Goal: Task Accomplishment & Management: Complete application form

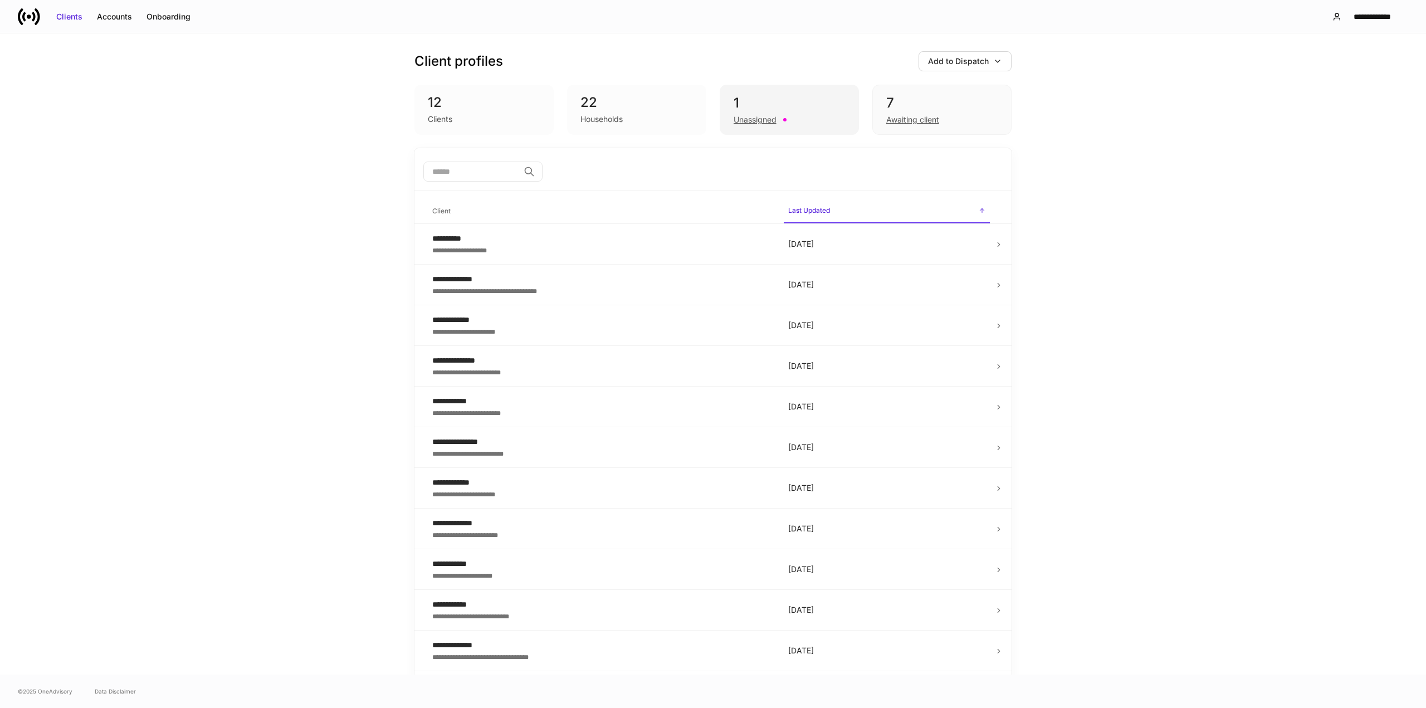
click at [735, 120] on div "Unassigned" at bounding box center [755, 119] width 43 height 11
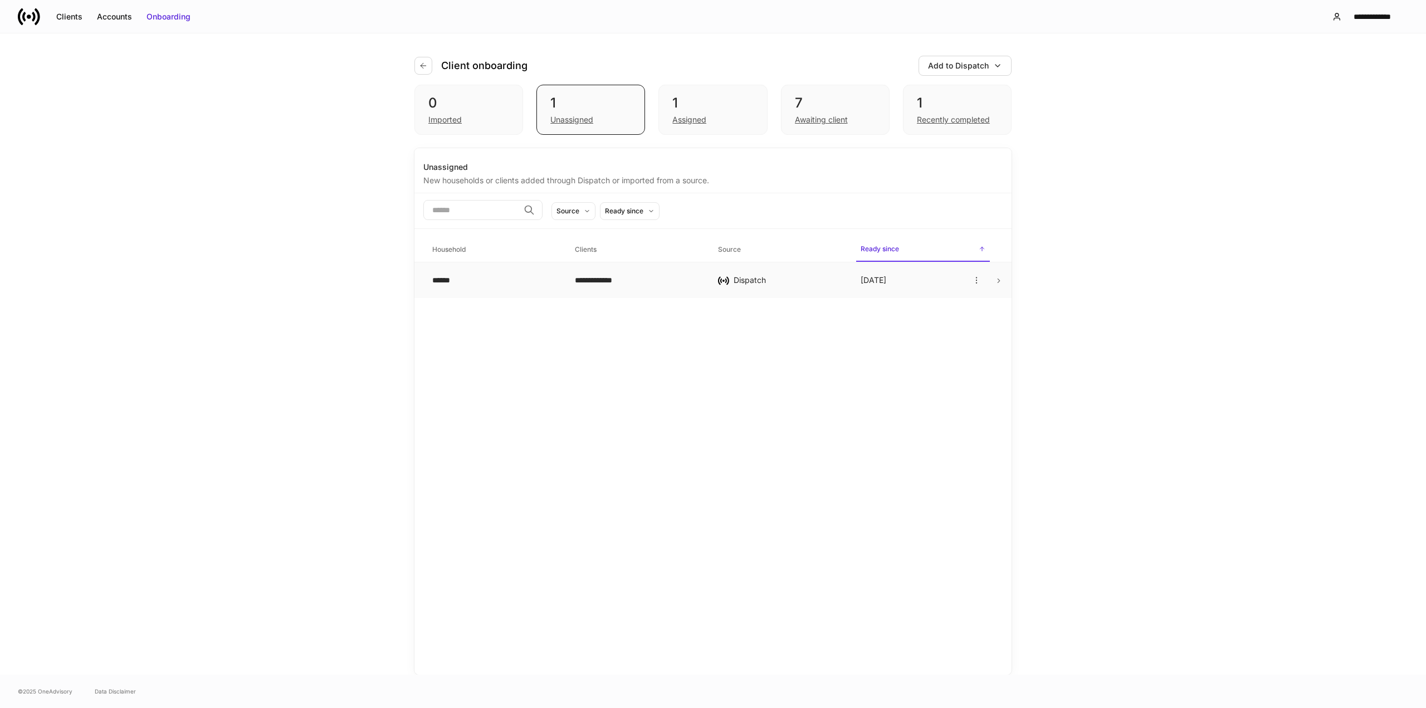
click at [570, 286] on td "**********" at bounding box center [637, 280] width 143 height 36
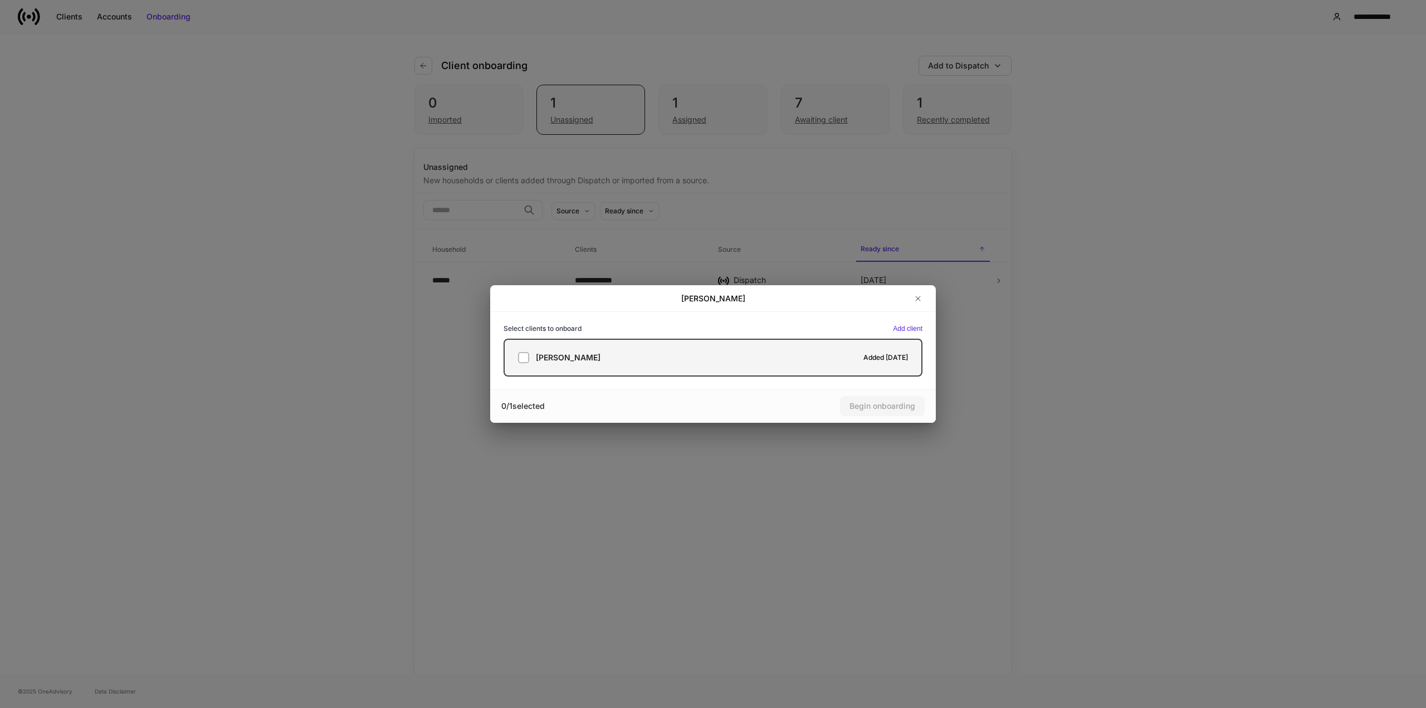
click at [764, 345] on label "[PERSON_NAME] Added [DATE]" at bounding box center [713, 358] width 419 height 38
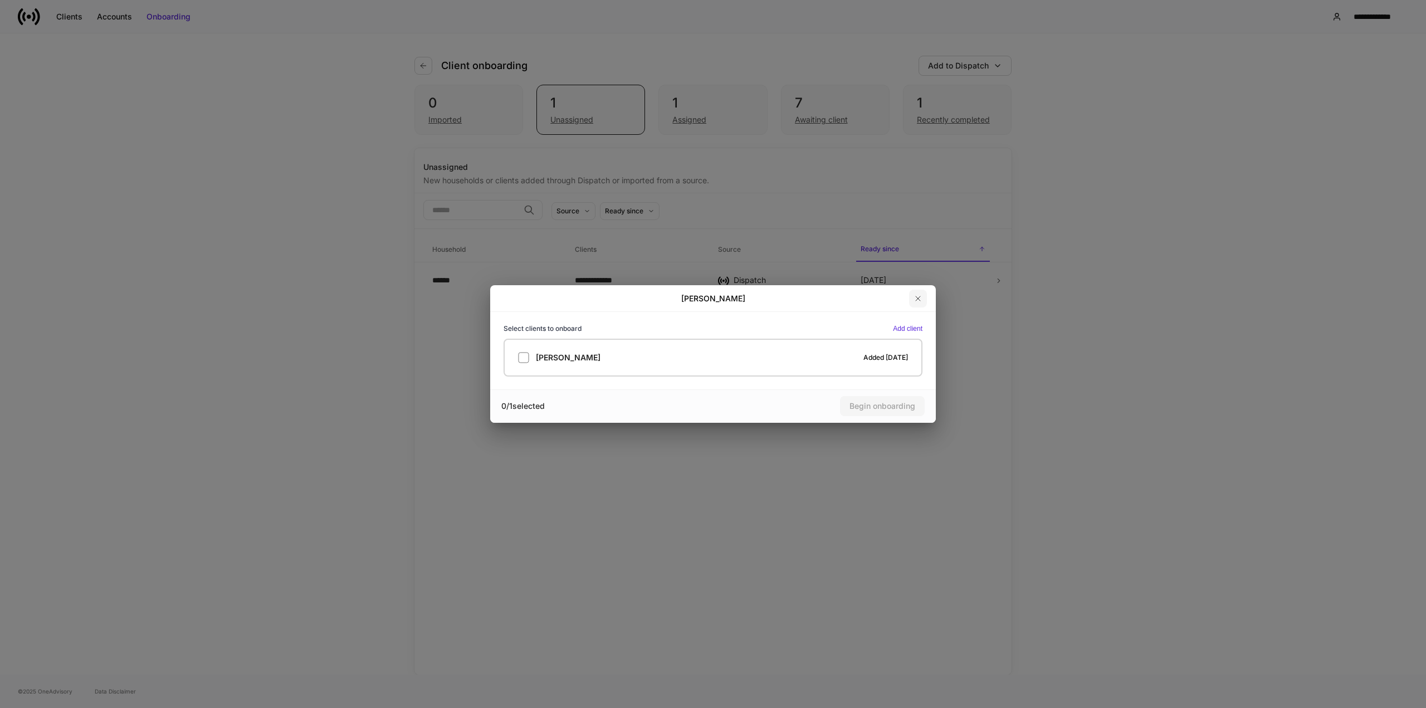
click at [915, 298] on icon "button" at bounding box center [917, 298] width 9 height 9
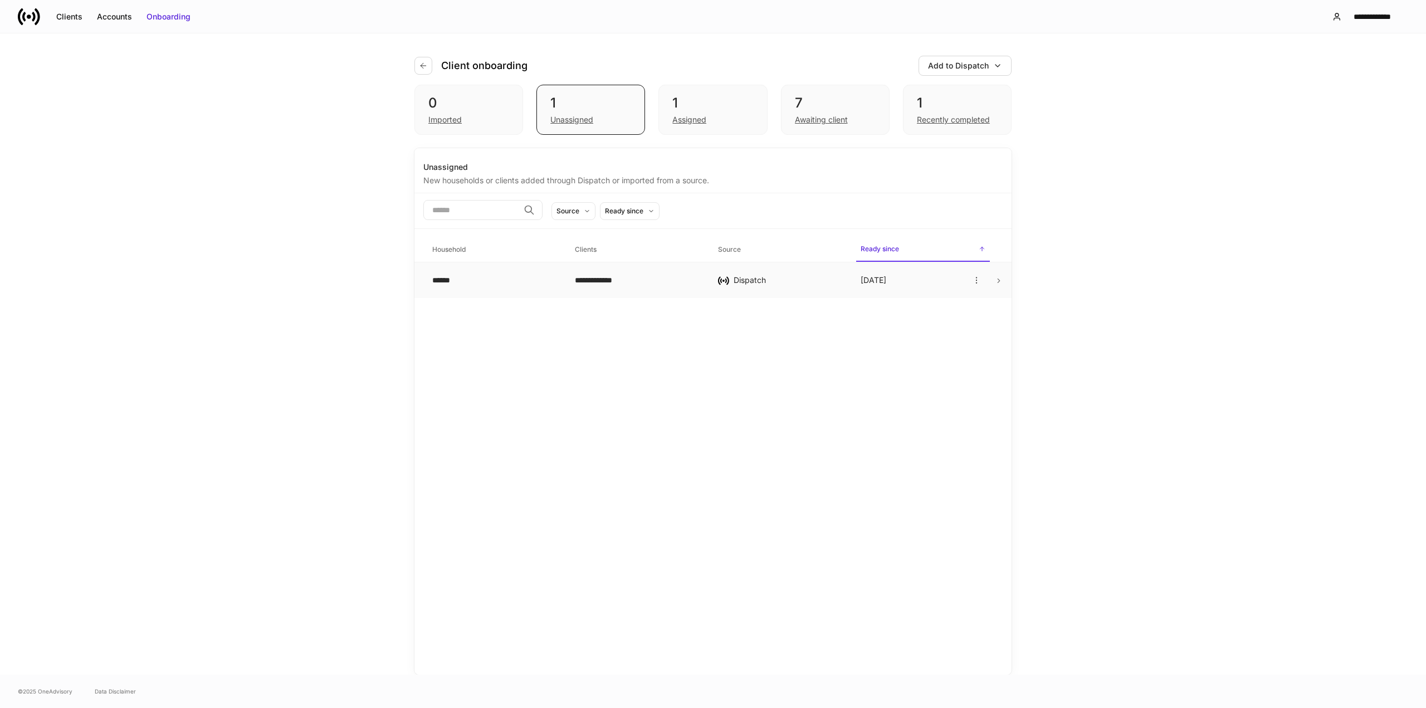
click at [998, 280] on icon at bounding box center [999, 281] width 8 height 8
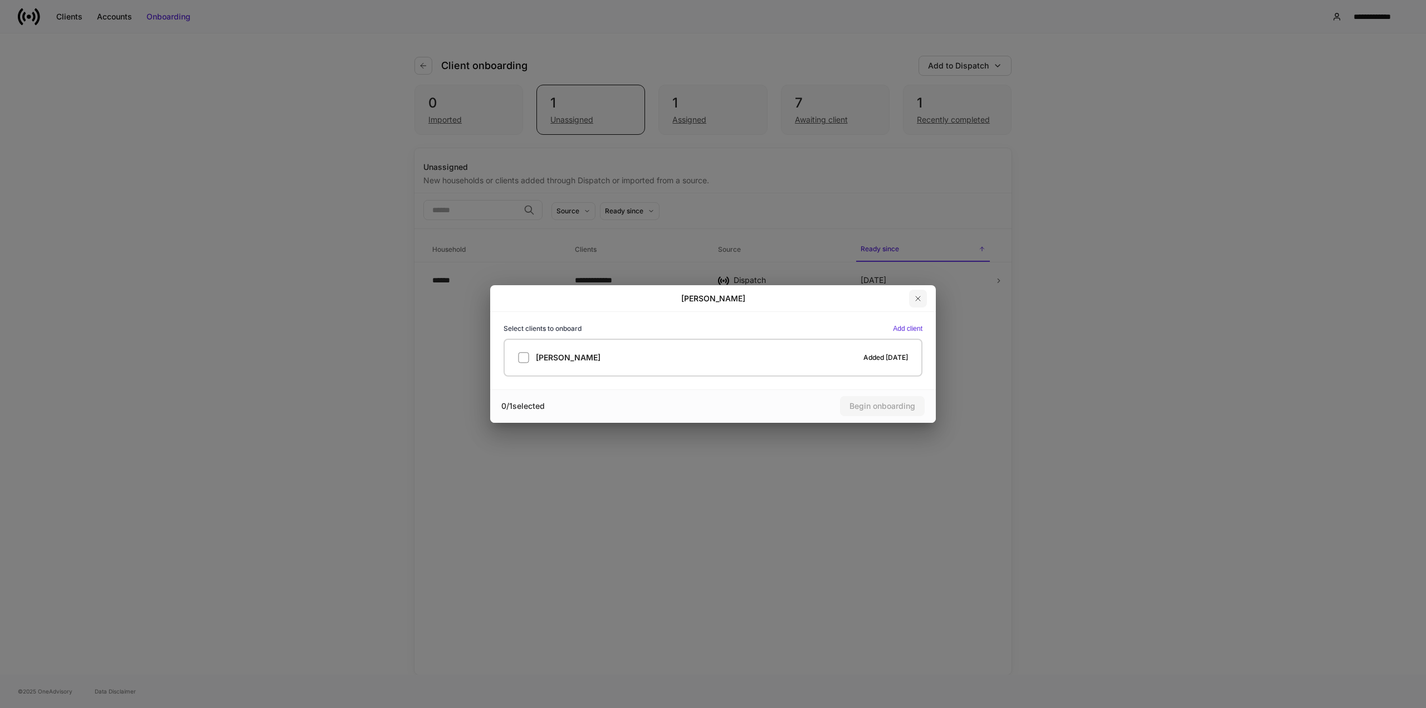
click at [921, 297] on icon "button" at bounding box center [917, 298] width 9 height 9
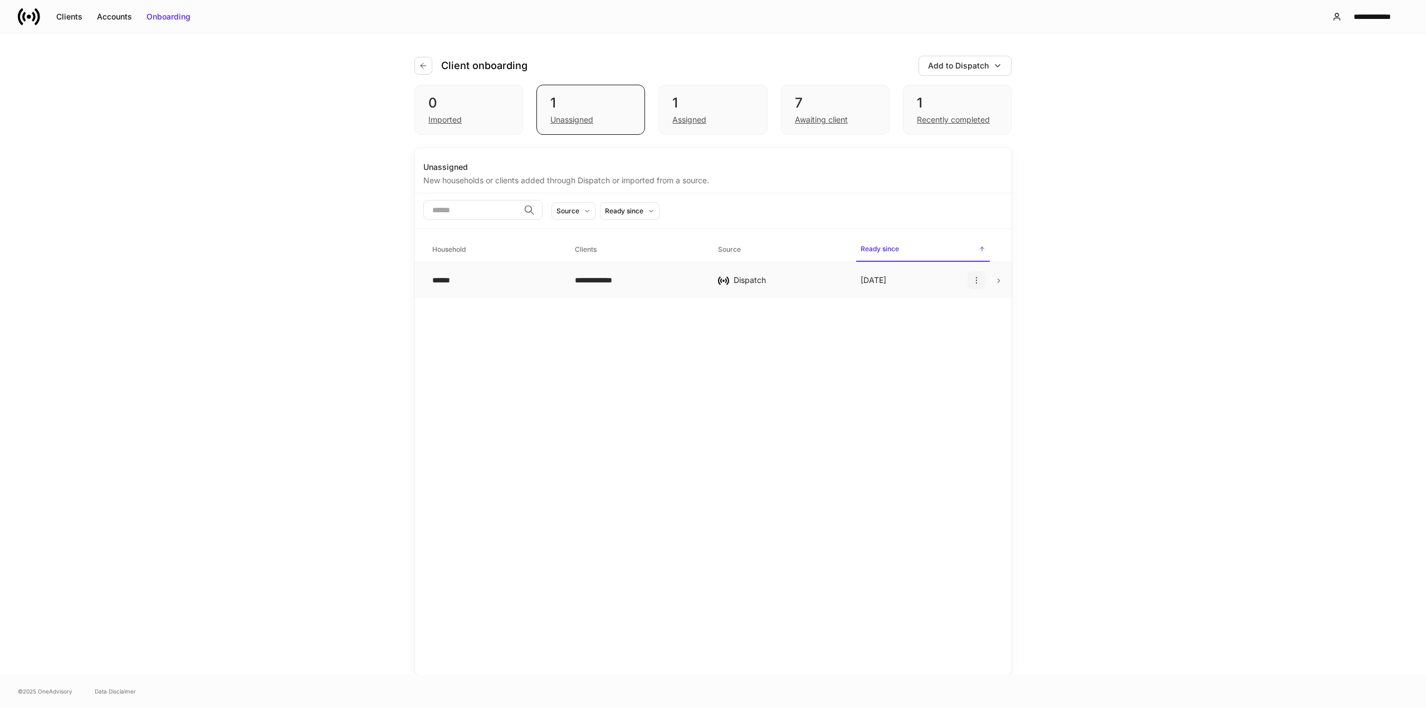
click at [977, 278] on icon "button" at bounding box center [976, 280] width 9 height 9
click at [915, 336] on p "Delete household" at bounding box center [937, 334] width 63 height 11
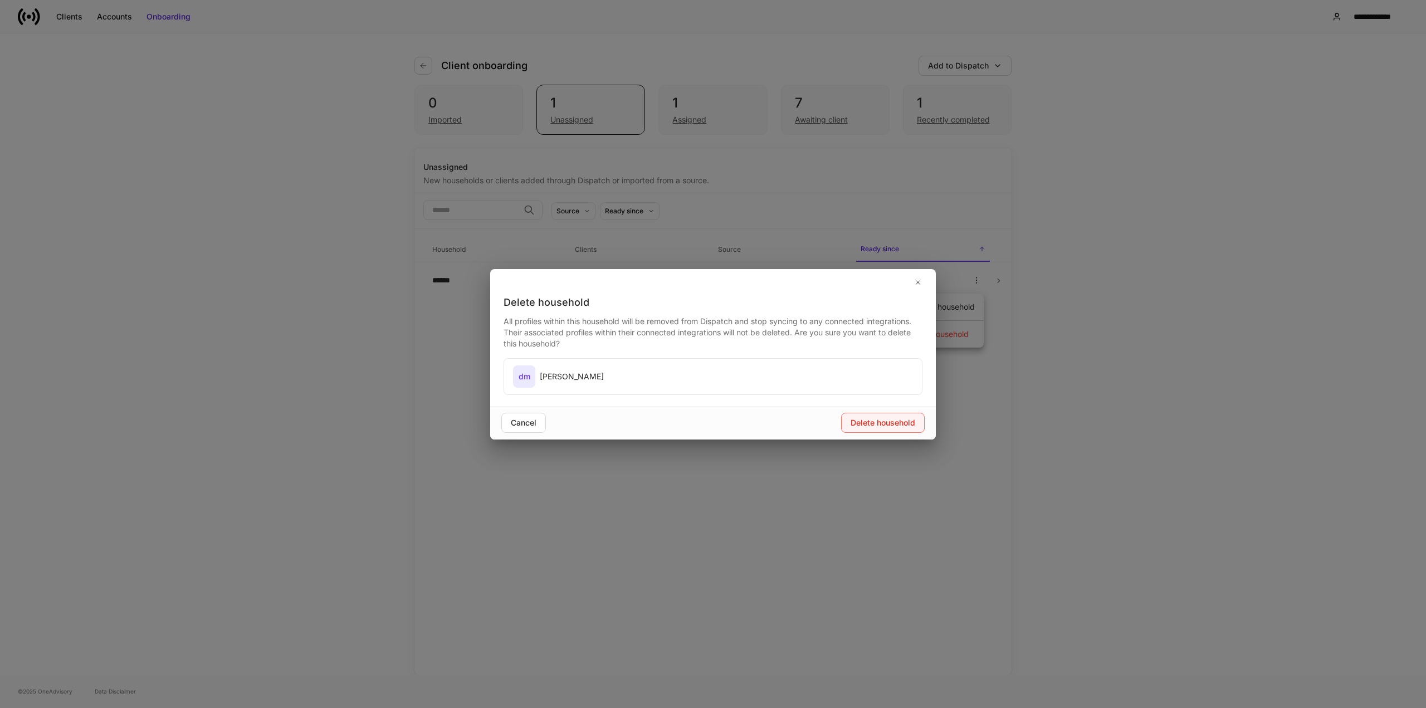
click at [849, 422] on button "Delete household" at bounding box center [883, 423] width 84 height 20
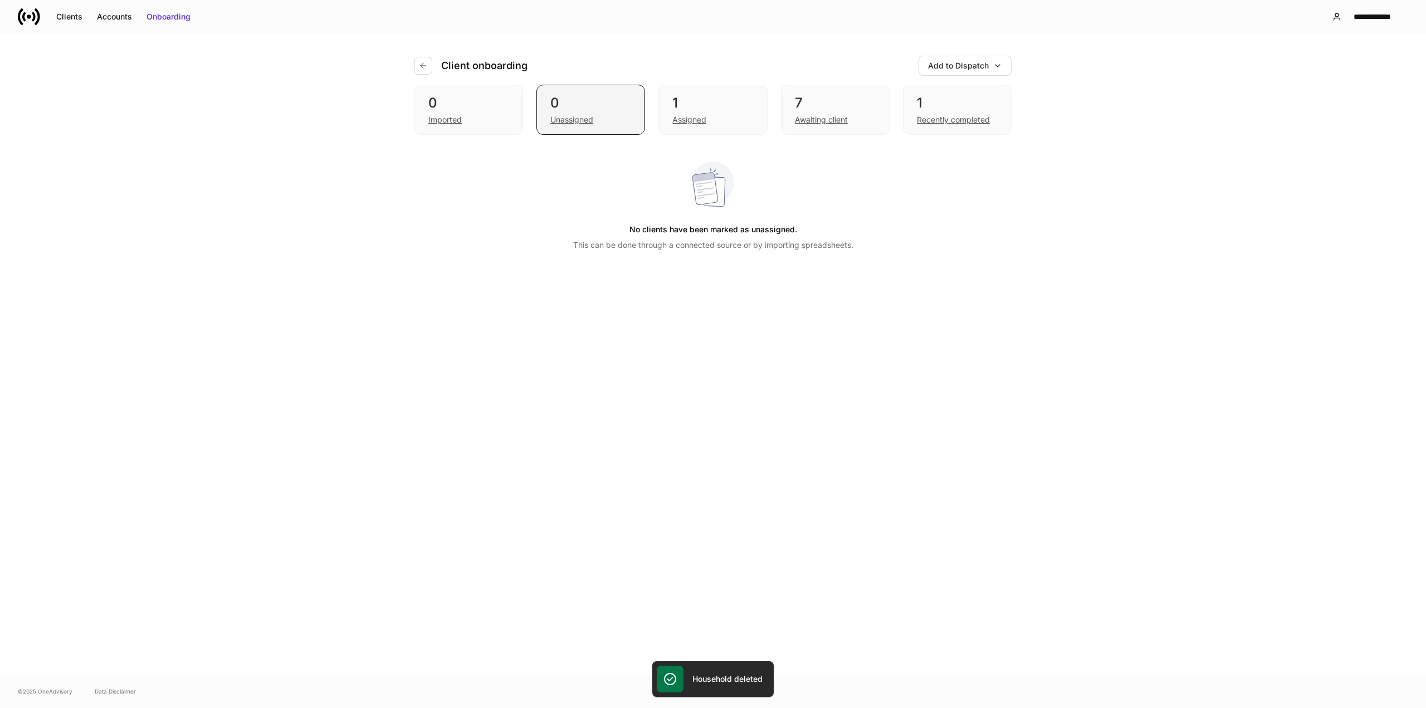
click at [592, 123] on div "Unassigned" at bounding box center [571, 119] width 43 height 11
click at [681, 116] on div "Assigned" at bounding box center [689, 119] width 34 height 11
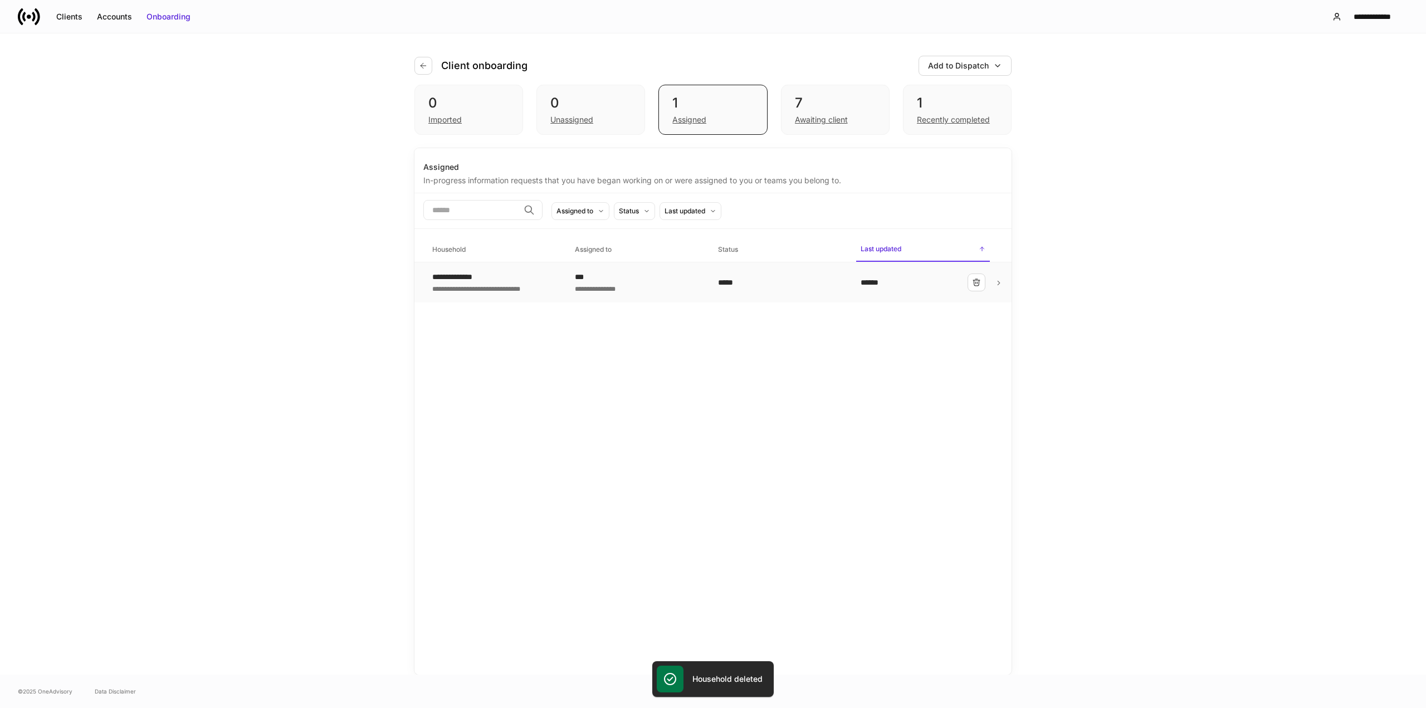
click at [476, 275] on div "**********" at bounding box center [487, 276] width 110 height 11
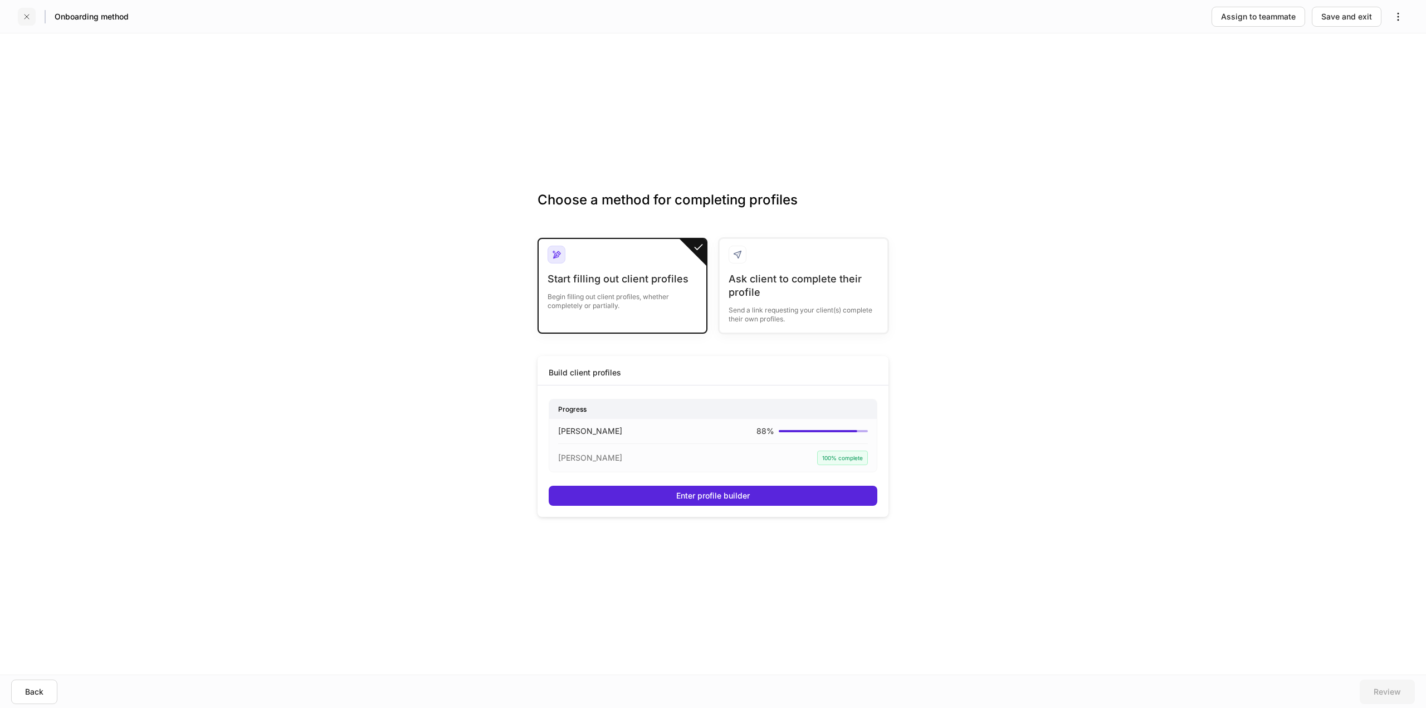
click at [21, 18] on button "button" at bounding box center [27, 17] width 18 height 18
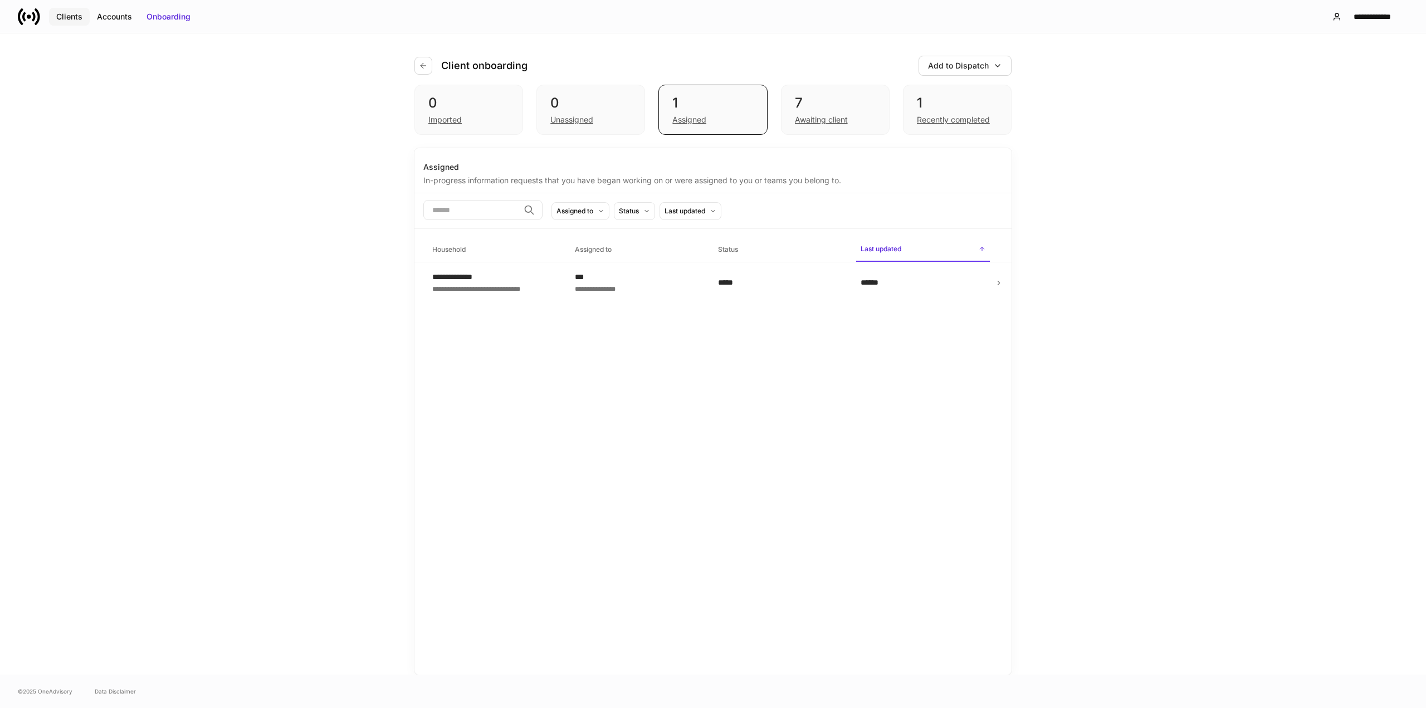
click at [87, 18] on button "Clients" at bounding box center [69, 17] width 41 height 18
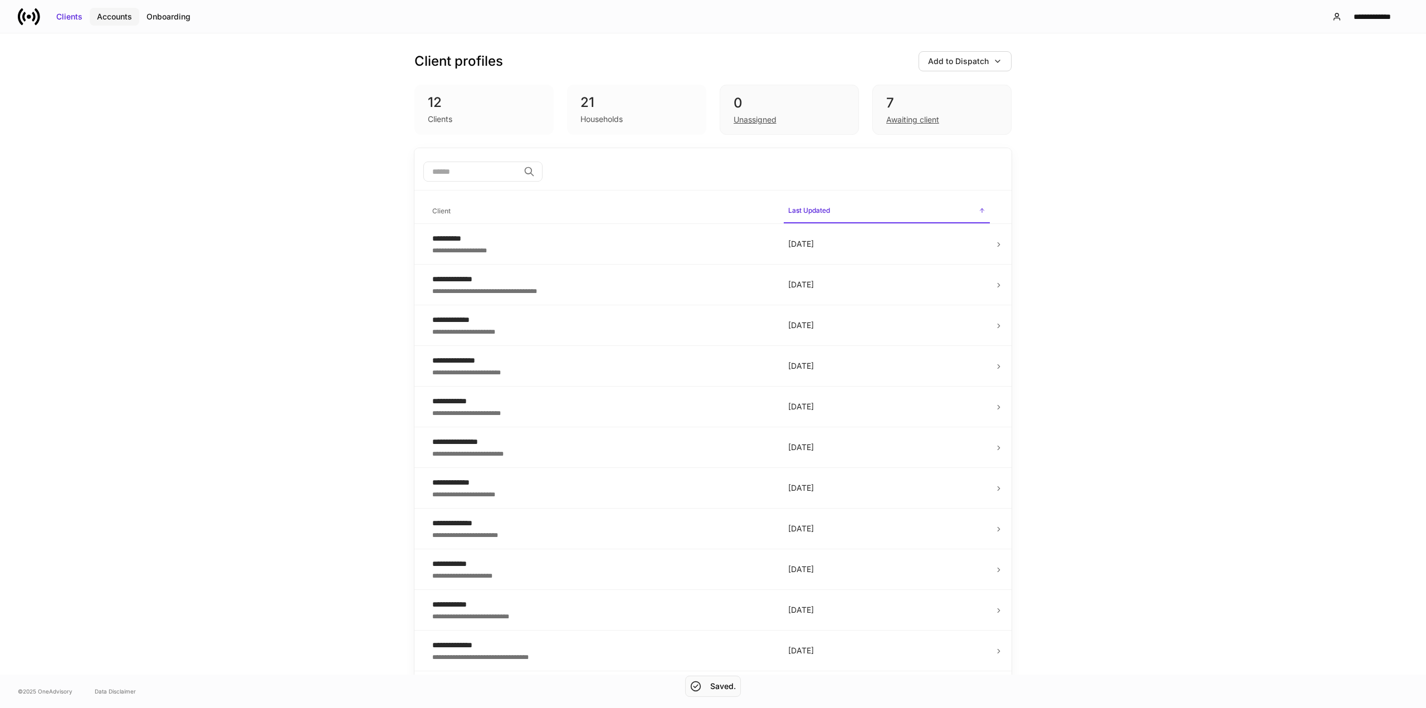
click at [115, 22] on div "Accounts" at bounding box center [114, 16] width 35 height 11
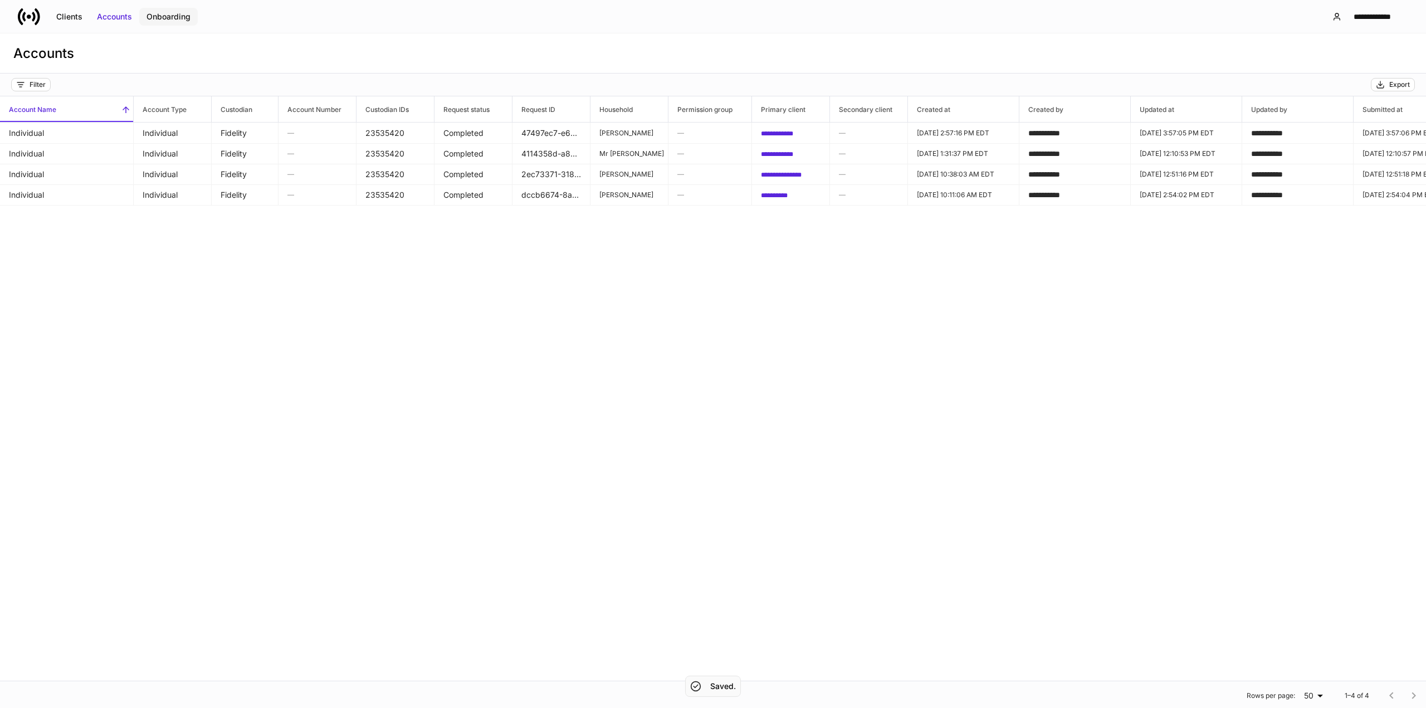
click at [172, 18] on div "Onboarding" at bounding box center [168, 16] width 44 height 11
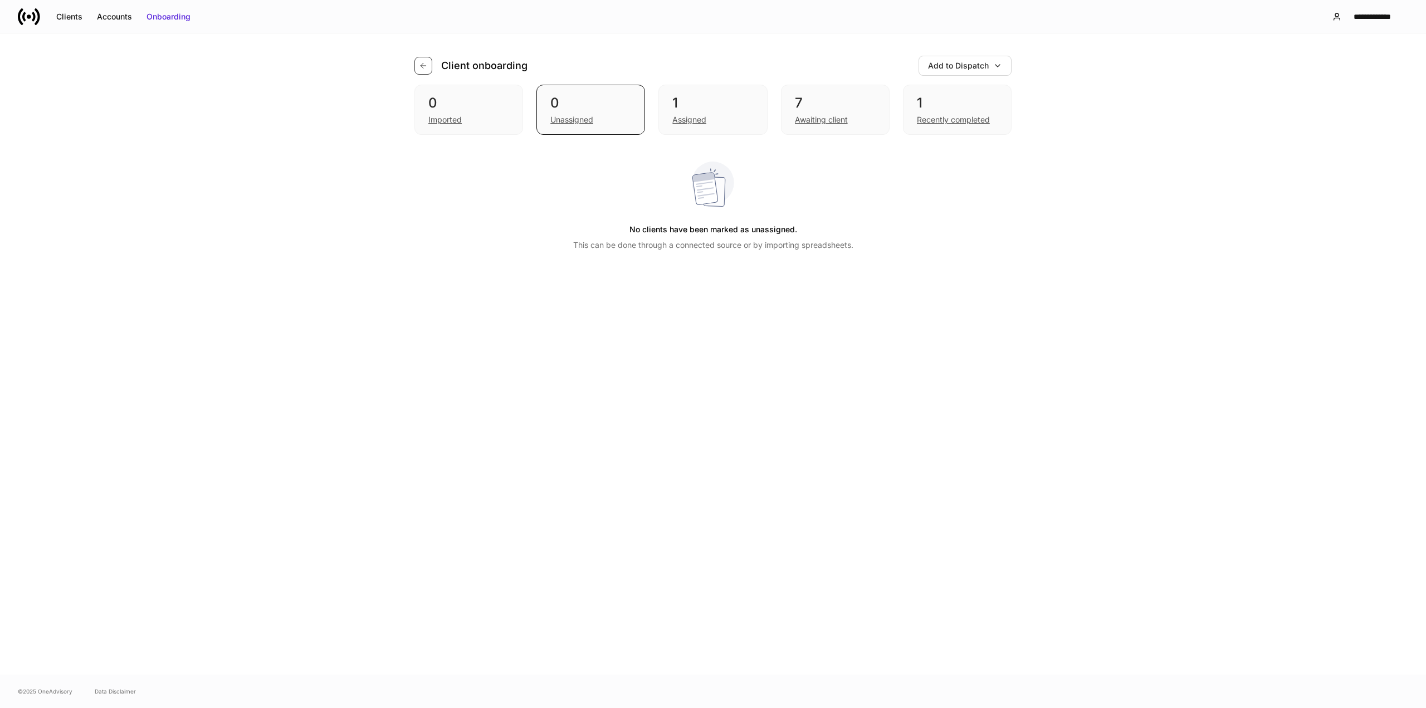
click at [426, 66] on icon "button" at bounding box center [423, 65] width 5 height 5
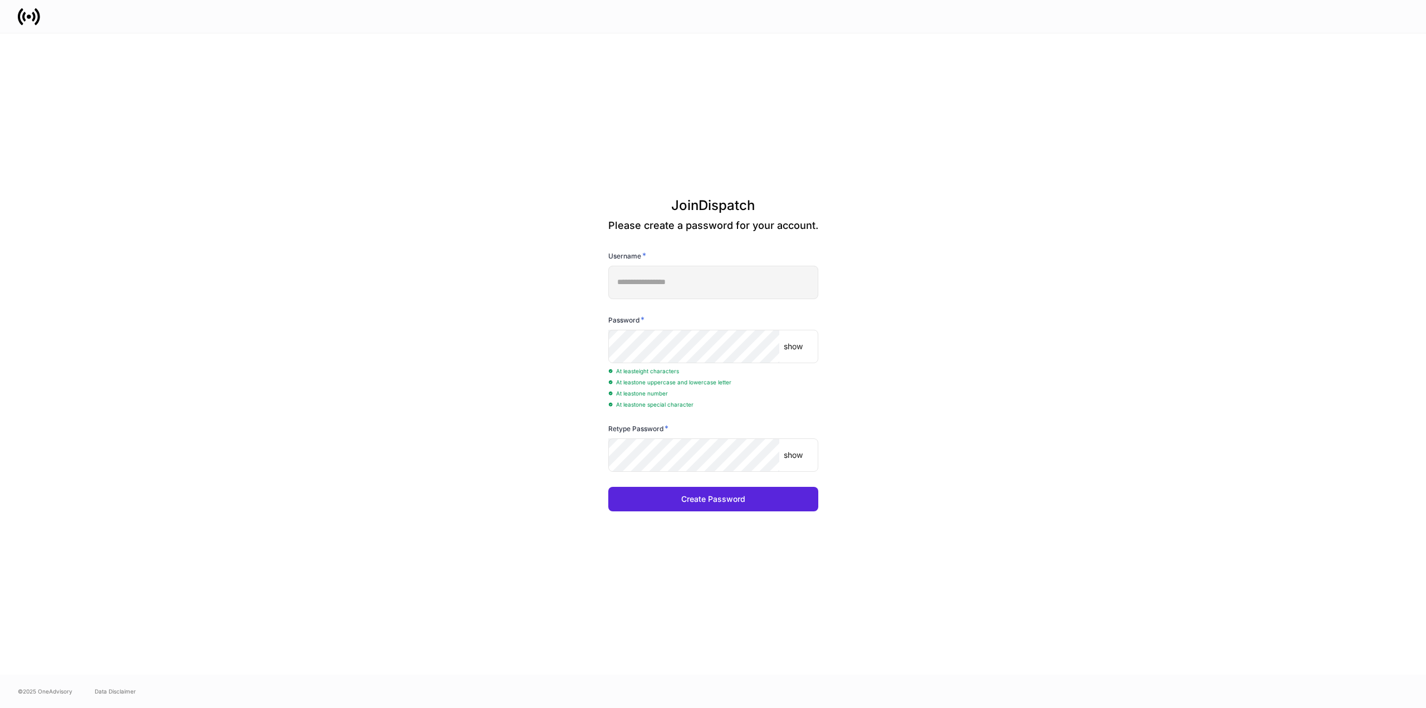
click at [794, 345] on p "show" at bounding box center [793, 346] width 19 height 11
click at [762, 453] on keeper-lock "Open Keeper Popup" at bounding box center [763, 454] width 13 height 13
click at [765, 451] on keeper-lock "Open Keeper Popup" at bounding box center [763, 454] width 13 height 13
click at [764, 451] on keeper-lock "Open Keeper Popup" at bounding box center [763, 454] width 13 height 13
click at [794, 455] on p "show" at bounding box center [793, 454] width 19 height 11
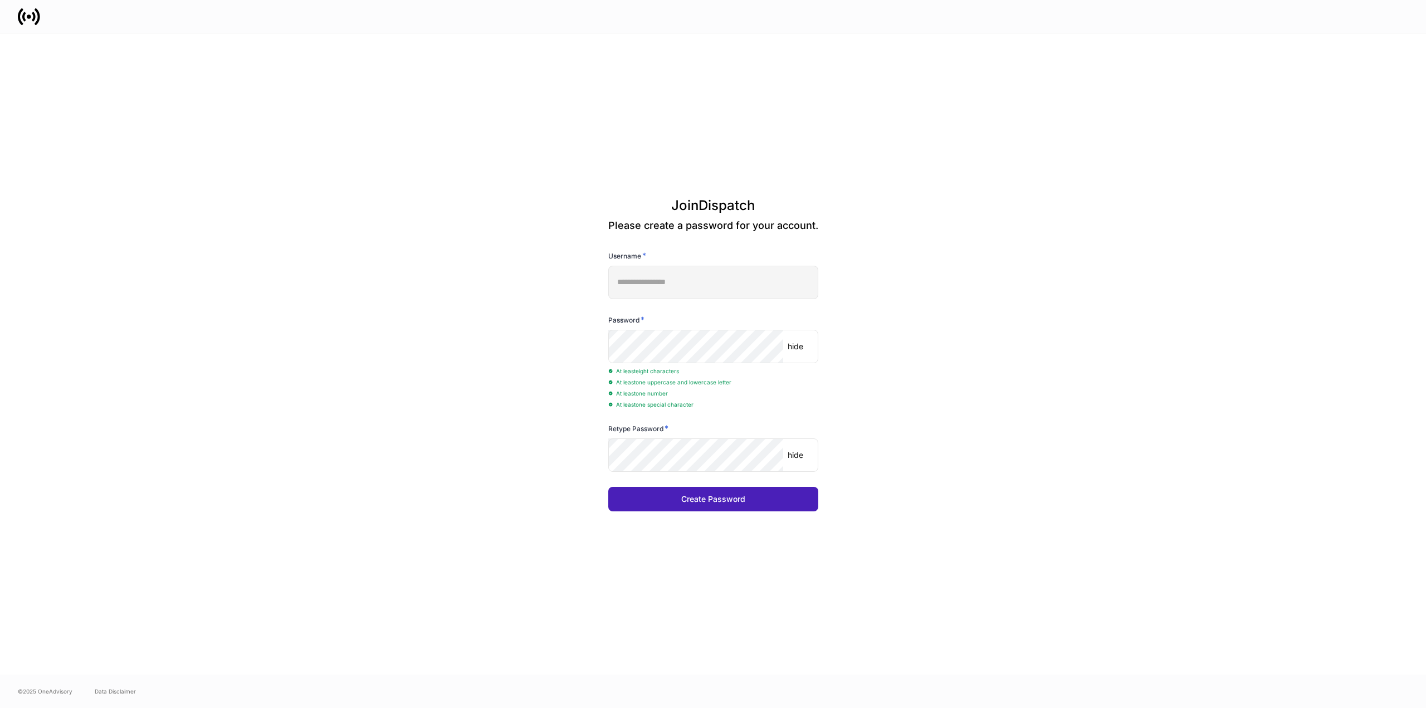
click at [734, 503] on div "Create Password" at bounding box center [713, 499] width 64 height 11
